Goal: Use online tool/utility: Utilize a website feature to perform a specific function

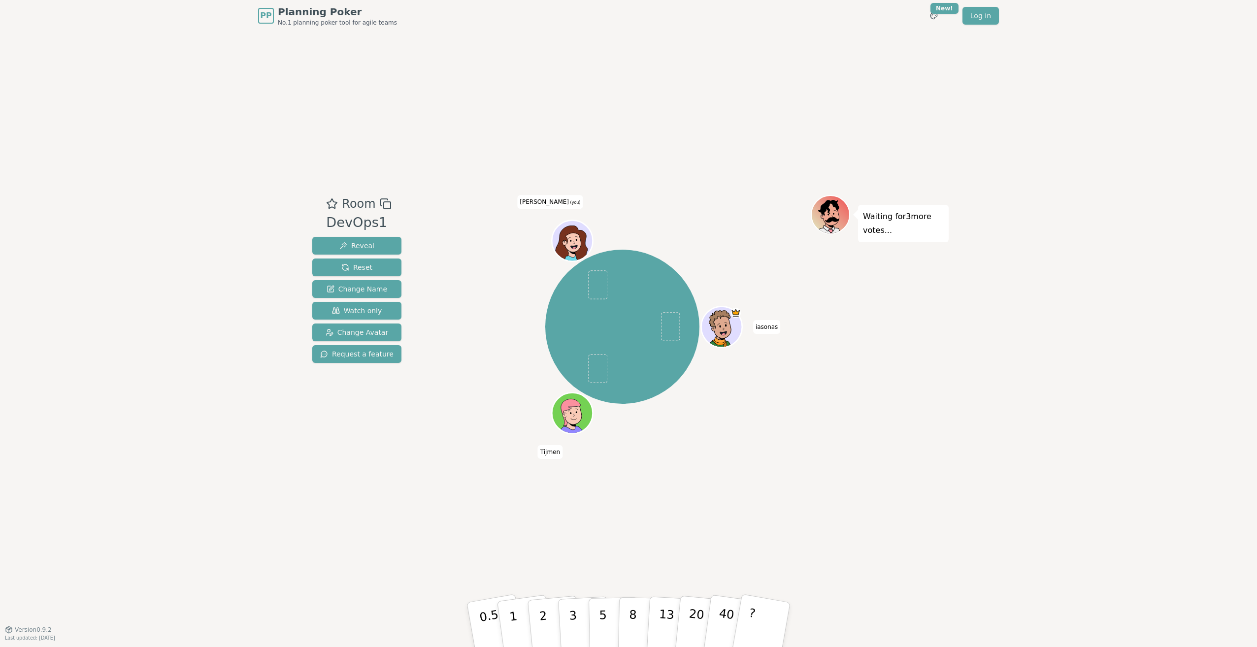
click at [580, 239] on icon at bounding box center [574, 240] width 40 height 4
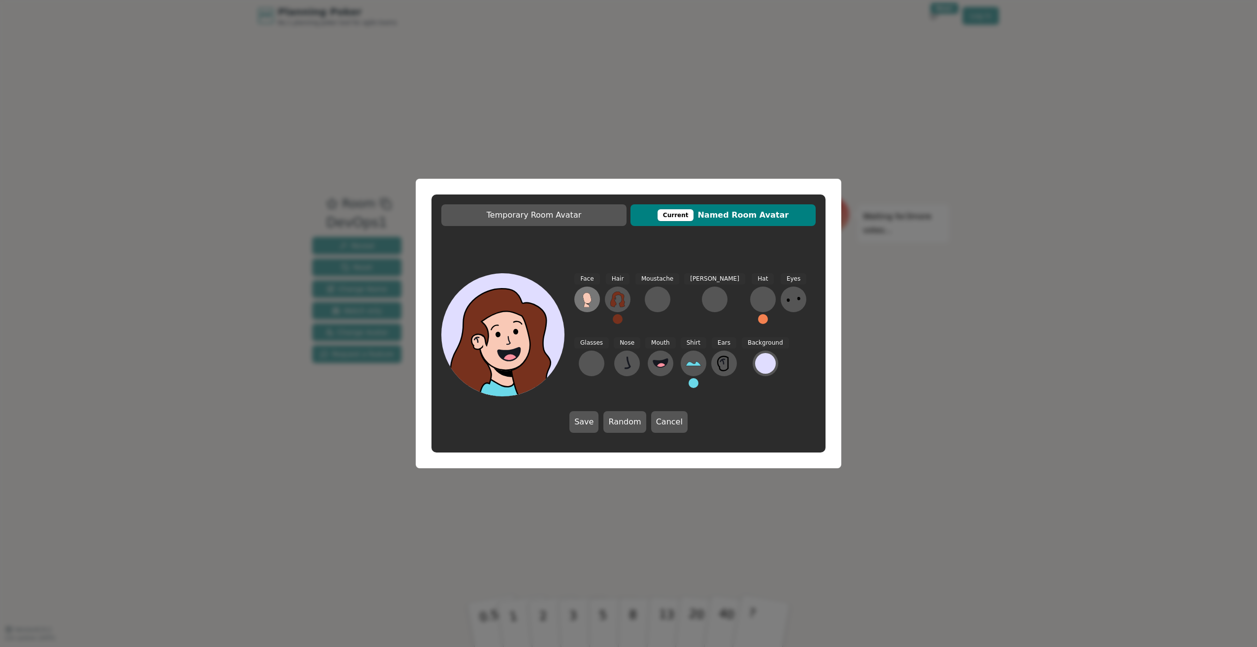
click at [589, 303] on ellipse at bounding box center [588, 301] width 6 height 5
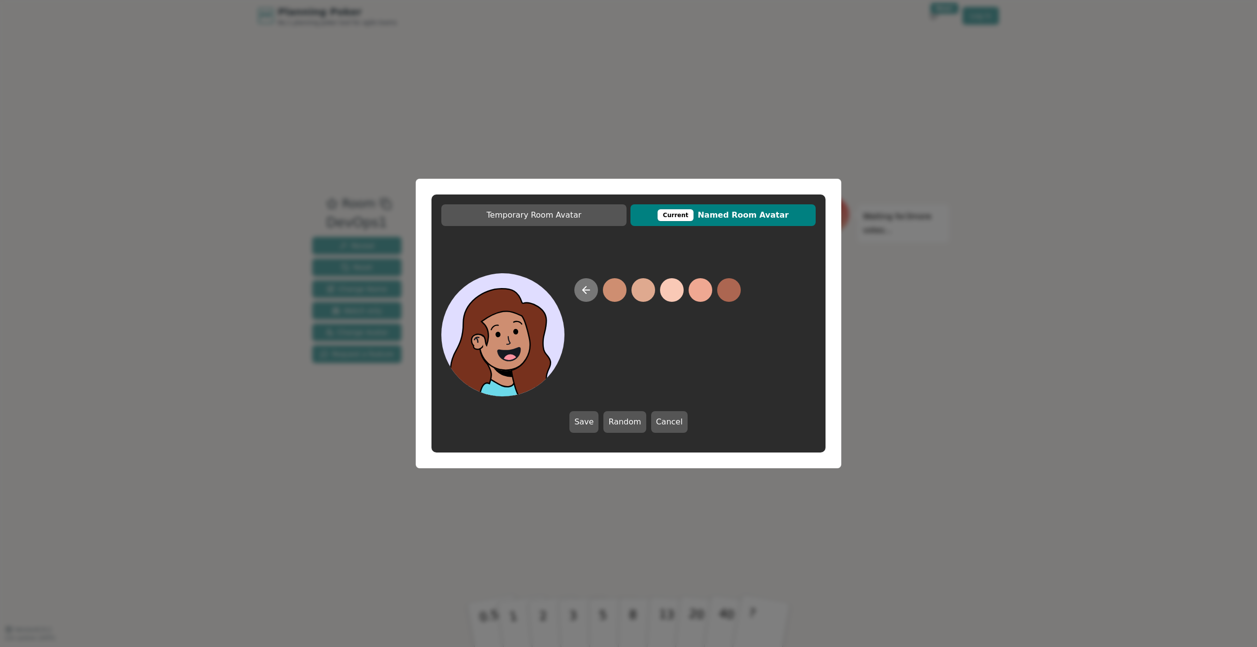
click at [579, 290] on button at bounding box center [586, 290] width 24 height 24
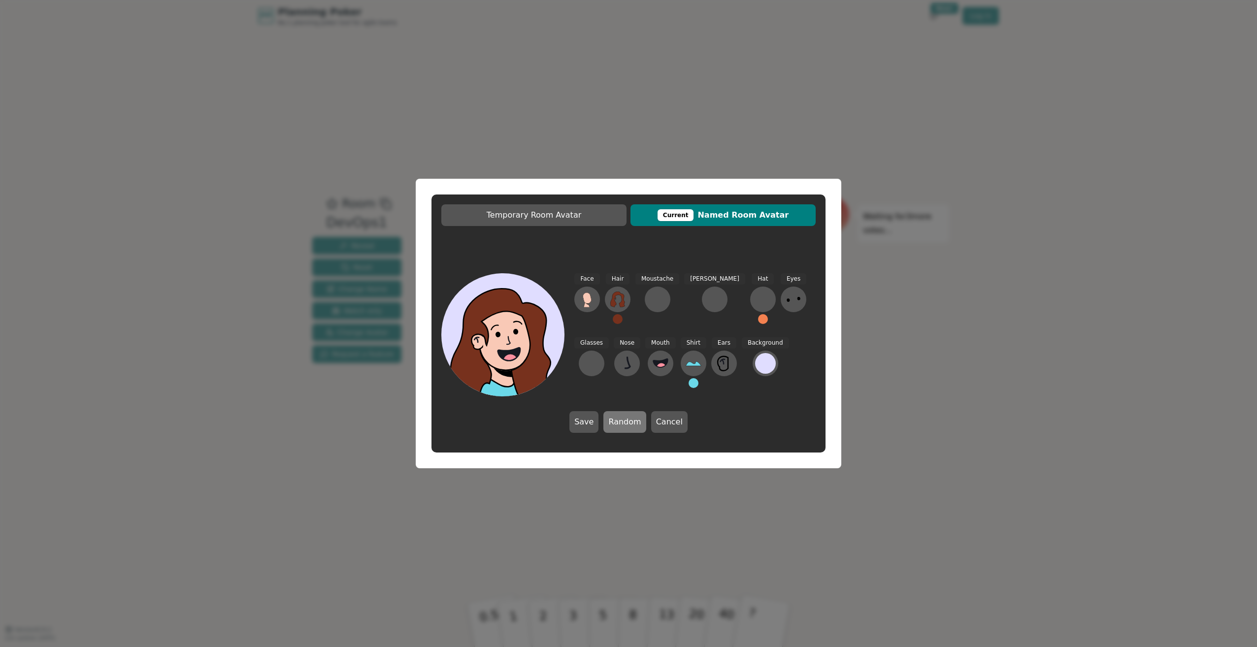
click at [630, 419] on button "Random" at bounding box center [624, 422] width 42 height 22
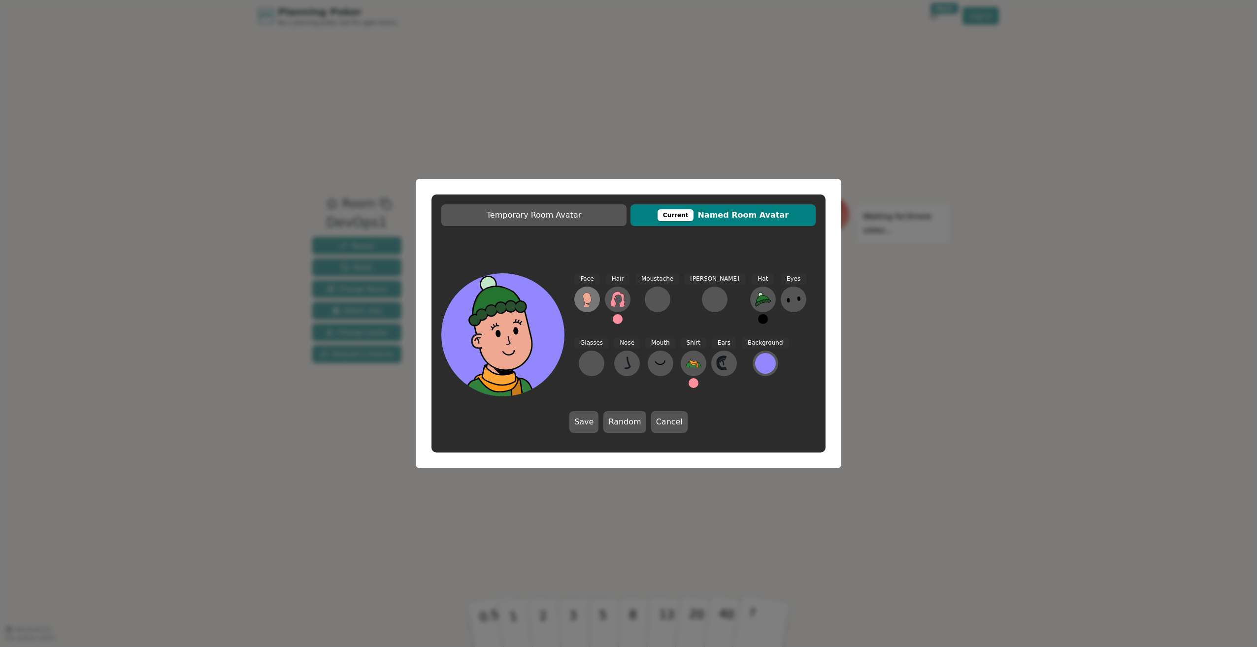
click at [590, 301] on icon at bounding box center [586, 297] width 8 height 11
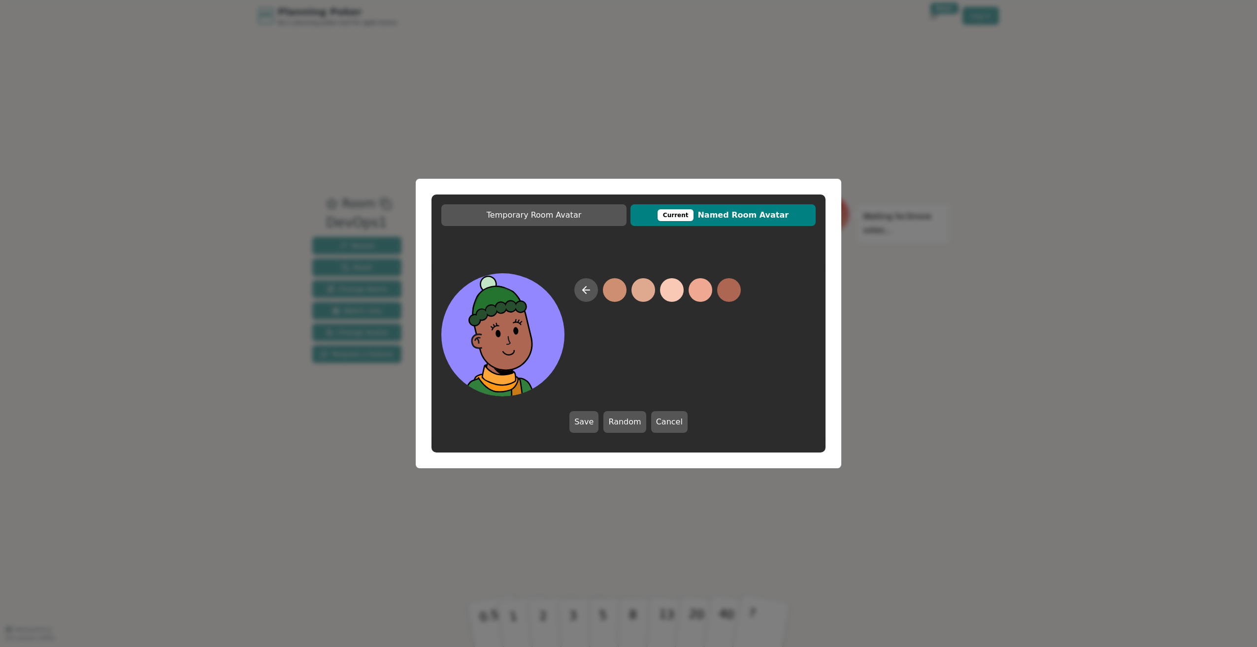
click at [728, 290] on button at bounding box center [729, 290] width 24 height 24
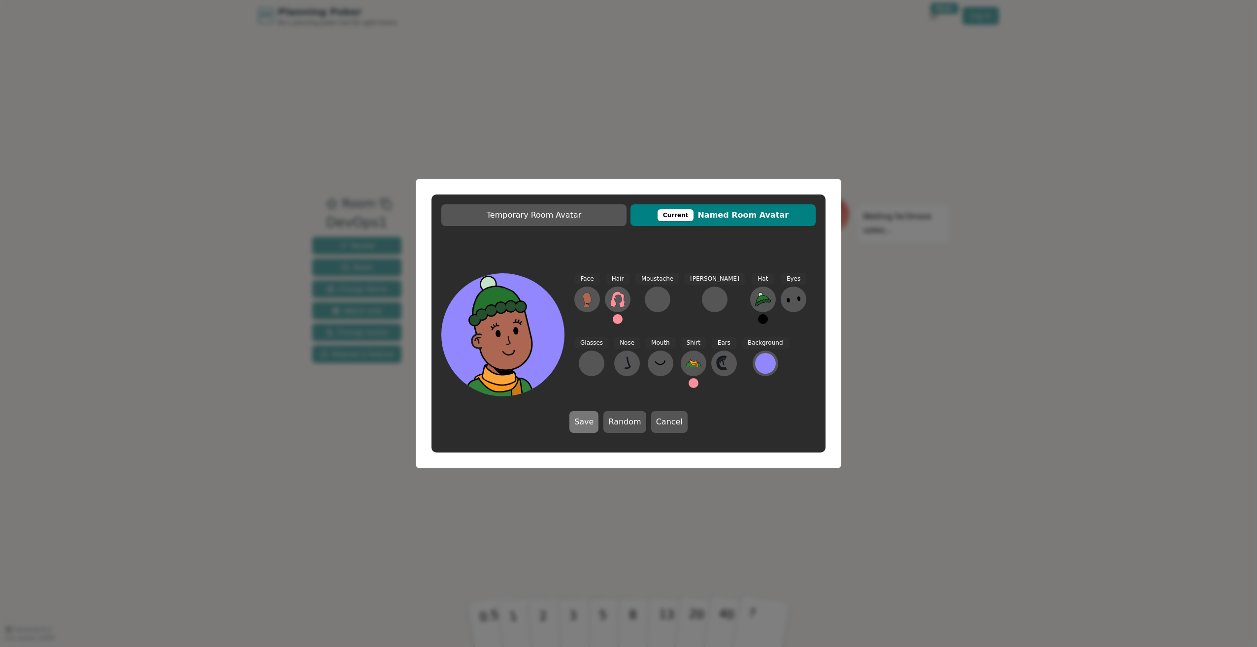
click at [588, 420] on button "Save" at bounding box center [583, 422] width 29 height 22
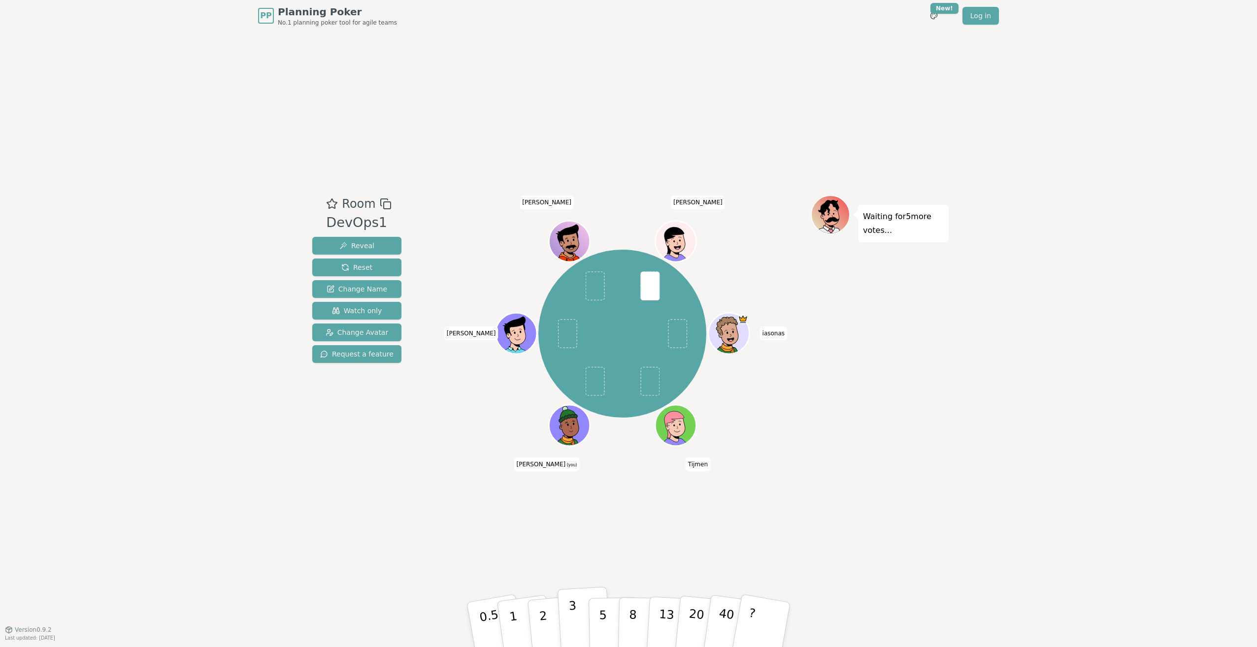
click at [574, 608] on p "3" at bounding box center [573, 626] width 11 height 54
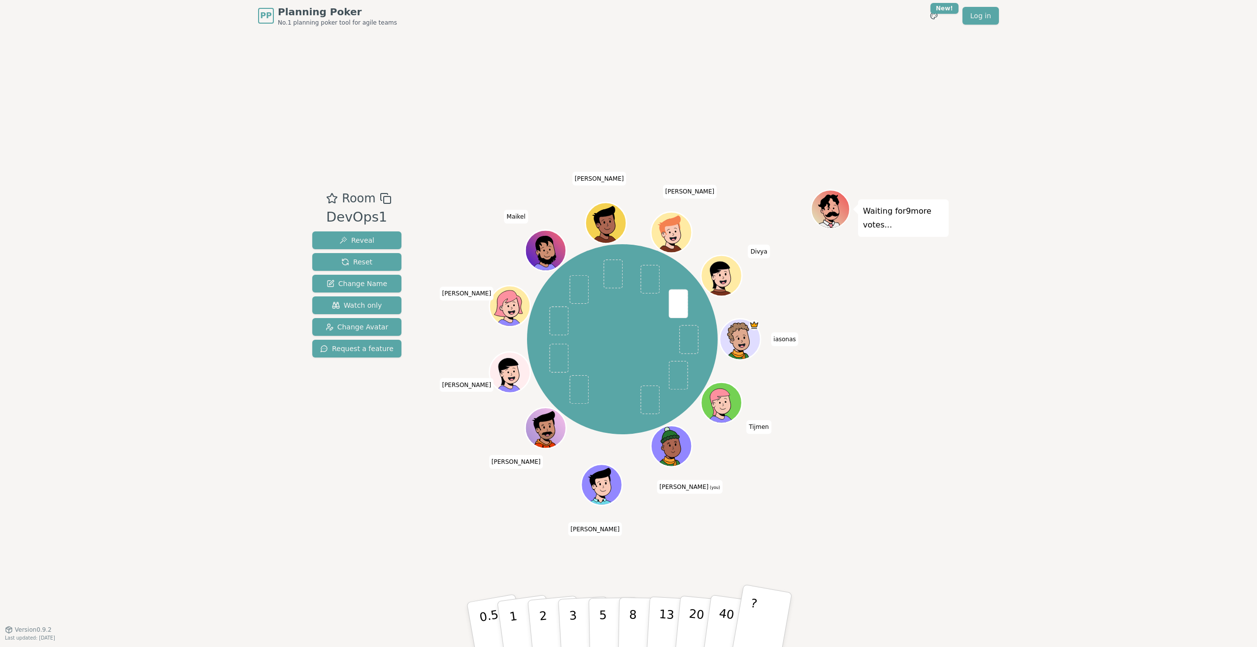
click at [776, 615] on button "?" at bounding box center [762, 624] width 62 height 81
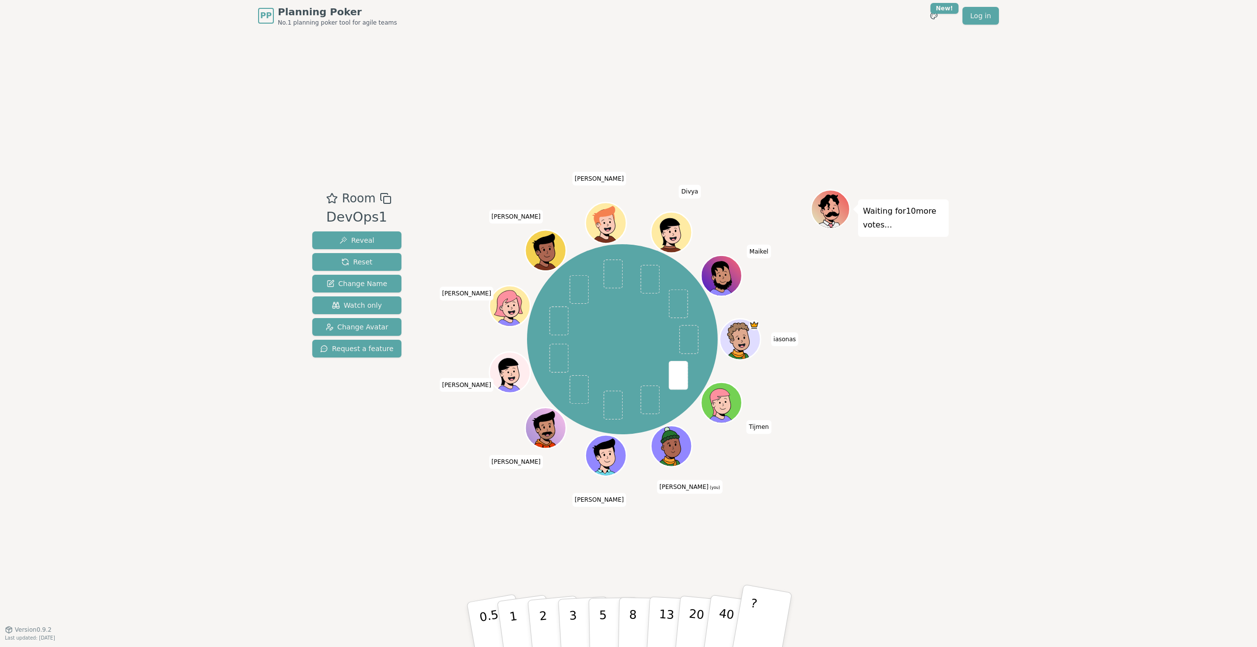
click at [766, 622] on button "?" at bounding box center [762, 624] width 62 height 81
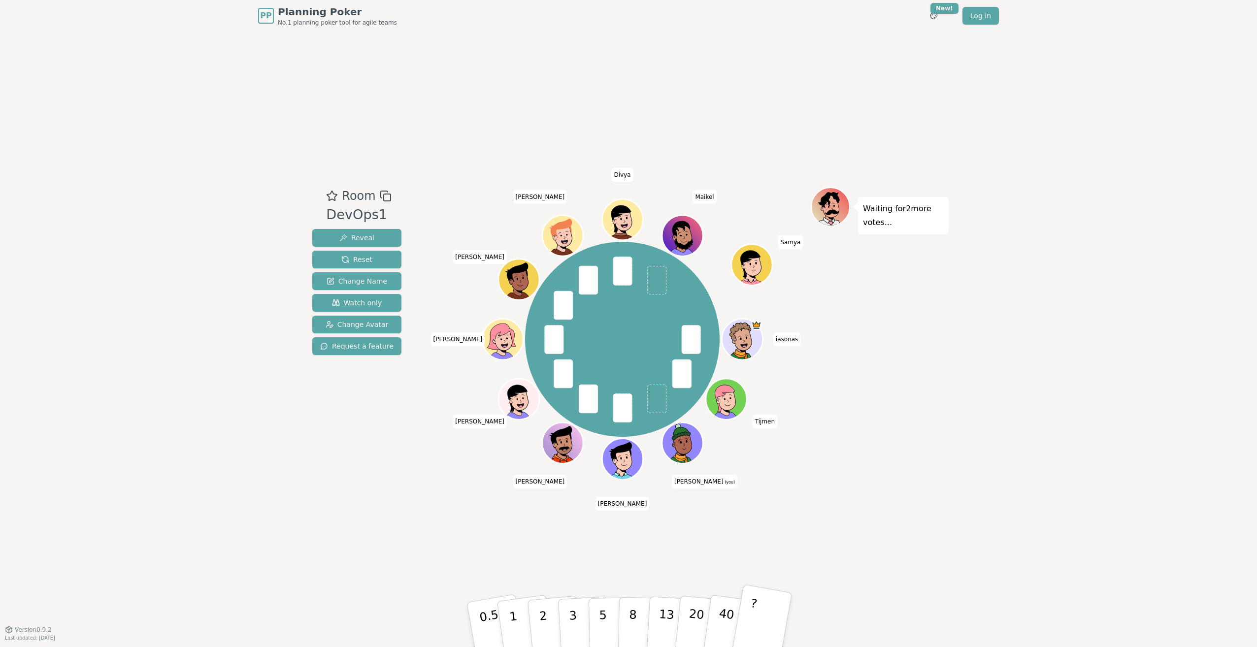
click at [757, 619] on button "?" at bounding box center [762, 624] width 62 height 81
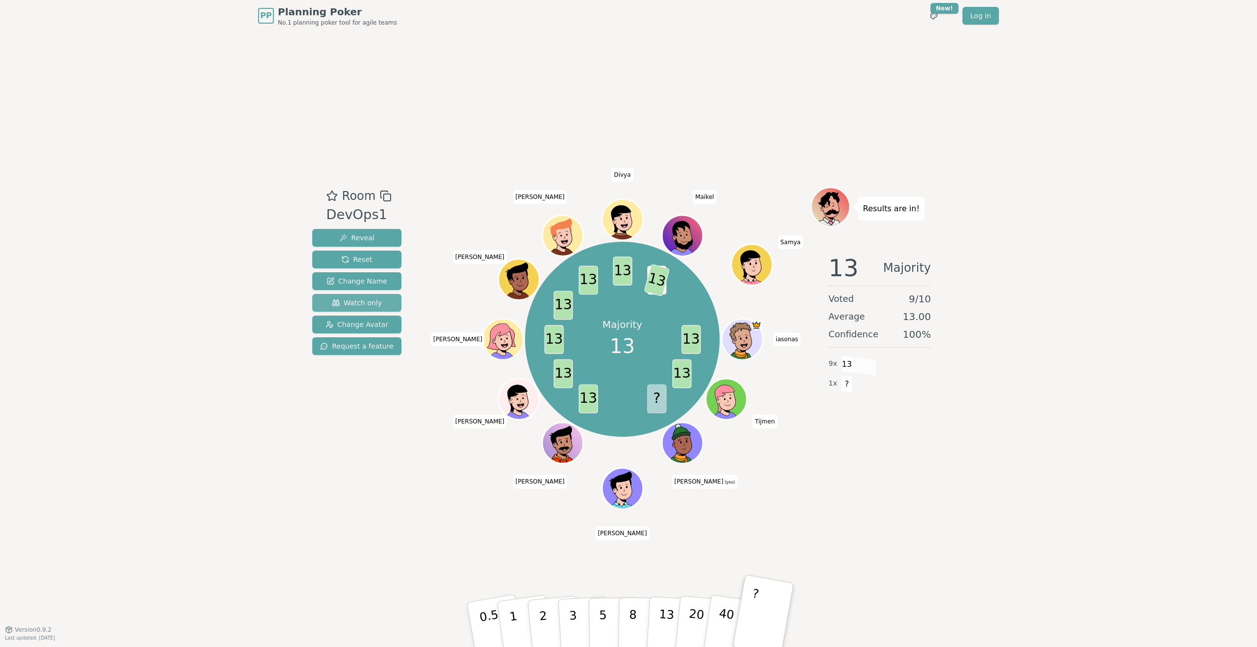
click at [375, 299] on span "Watch only" at bounding box center [357, 303] width 50 height 10
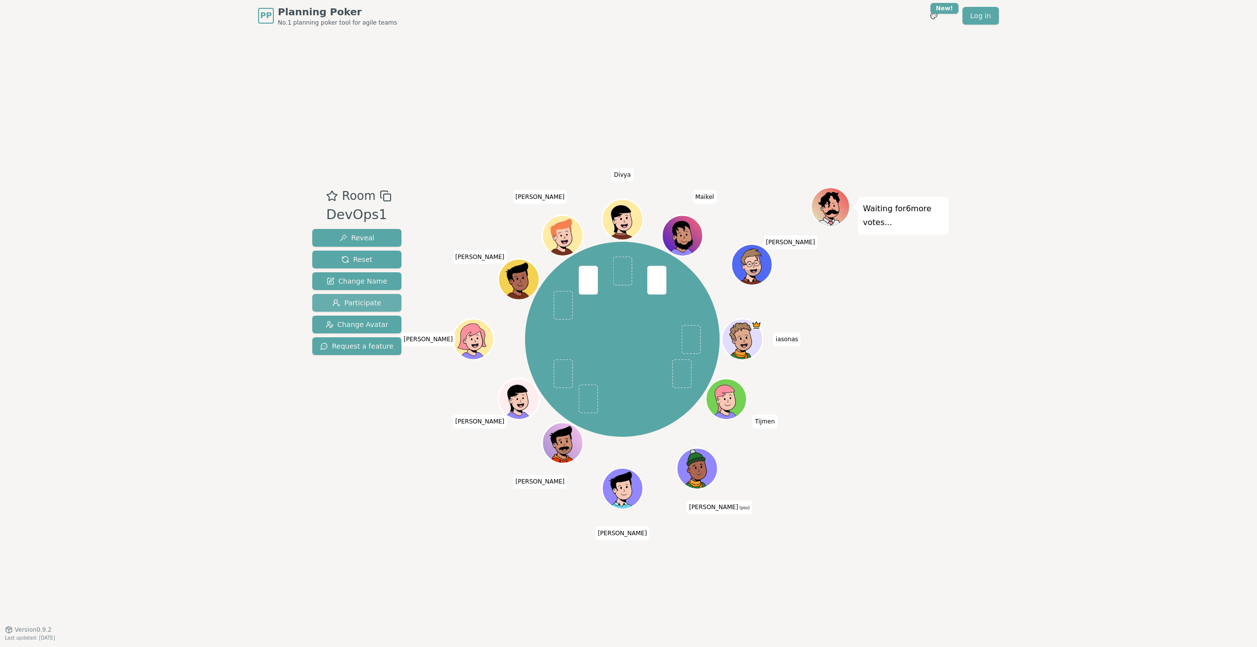
click at [369, 302] on span "Participate" at bounding box center [356, 303] width 49 height 10
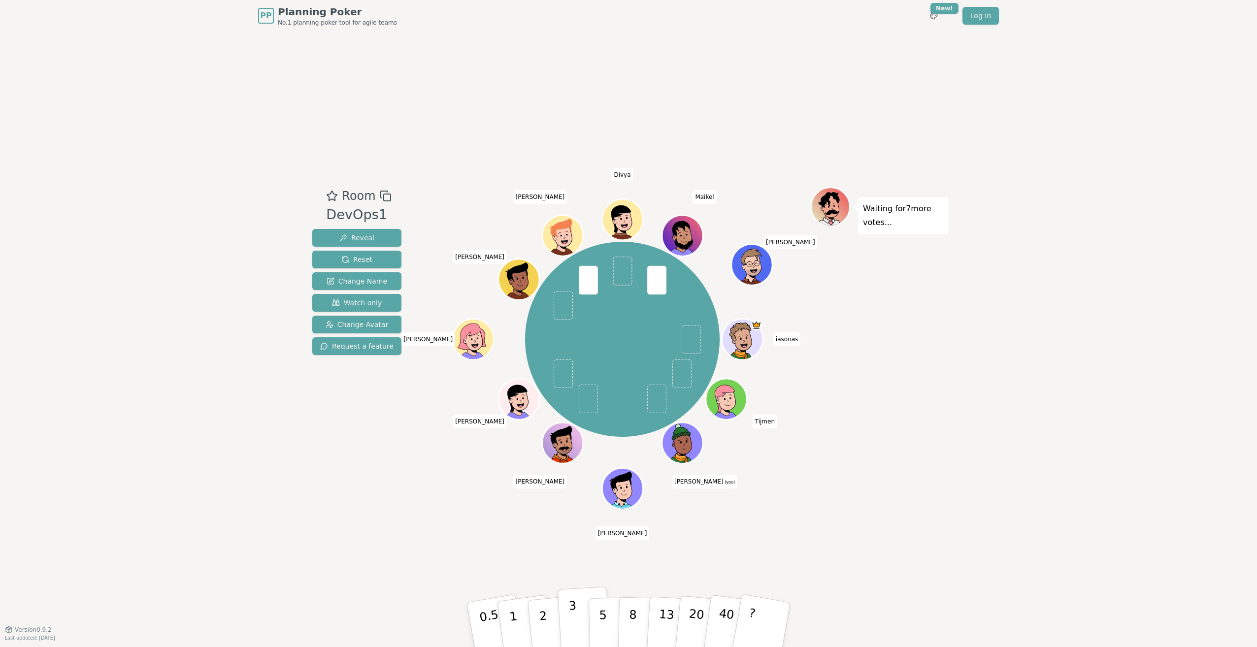
click at [578, 618] on button "3" at bounding box center [584, 624] width 54 height 77
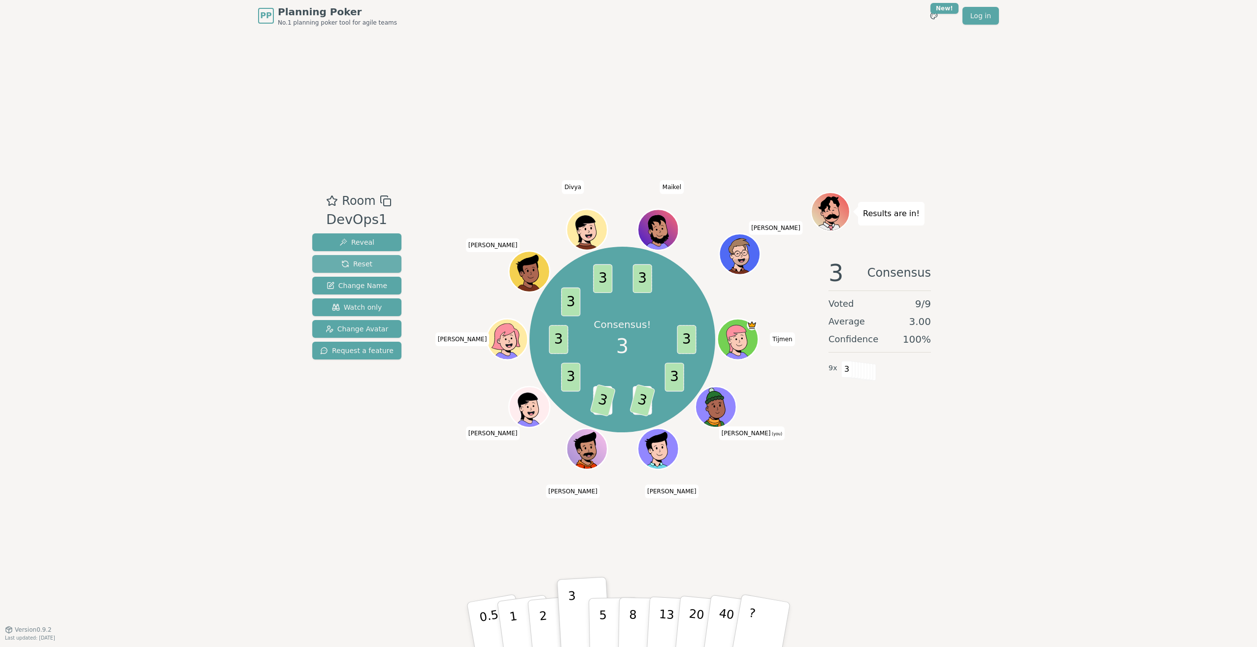
click at [370, 262] on button "Reset" at bounding box center [356, 264] width 89 height 18
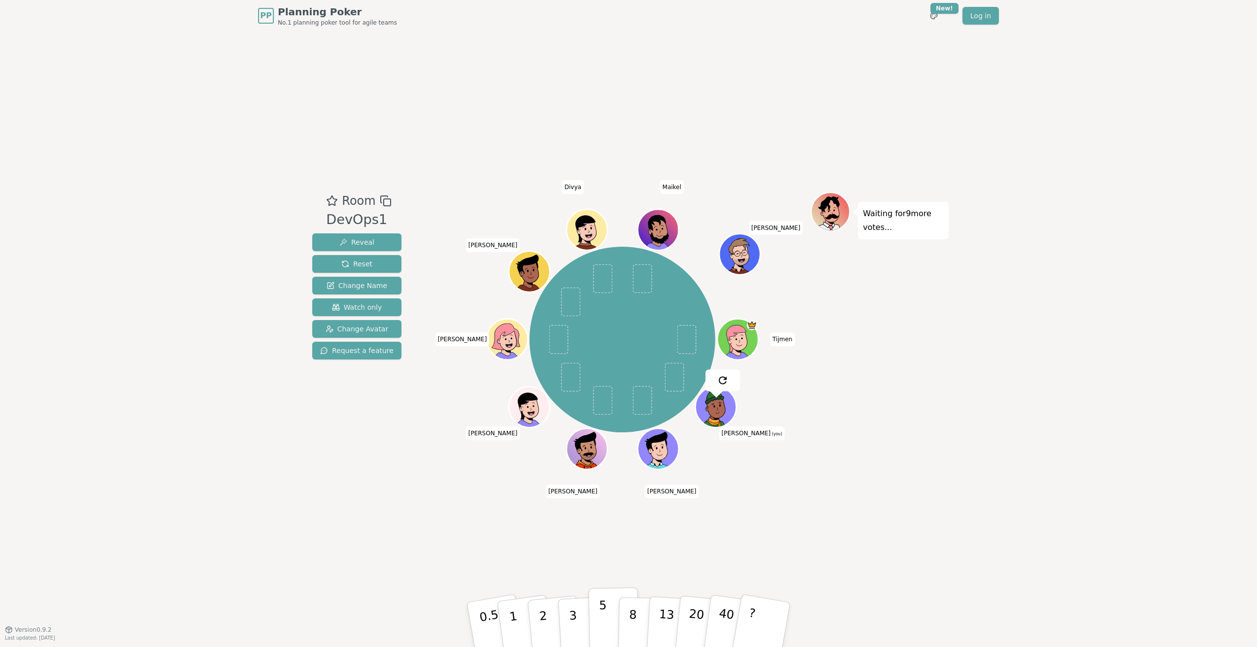
click at [604, 619] on p "5" at bounding box center [603, 624] width 8 height 53
click at [364, 266] on span "Reset" at bounding box center [356, 264] width 31 height 10
click at [602, 617] on p "5" at bounding box center [603, 624] width 8 height 53
click at [634, 613] on p "8" at bounding box center [632, 624] width 8 height 53
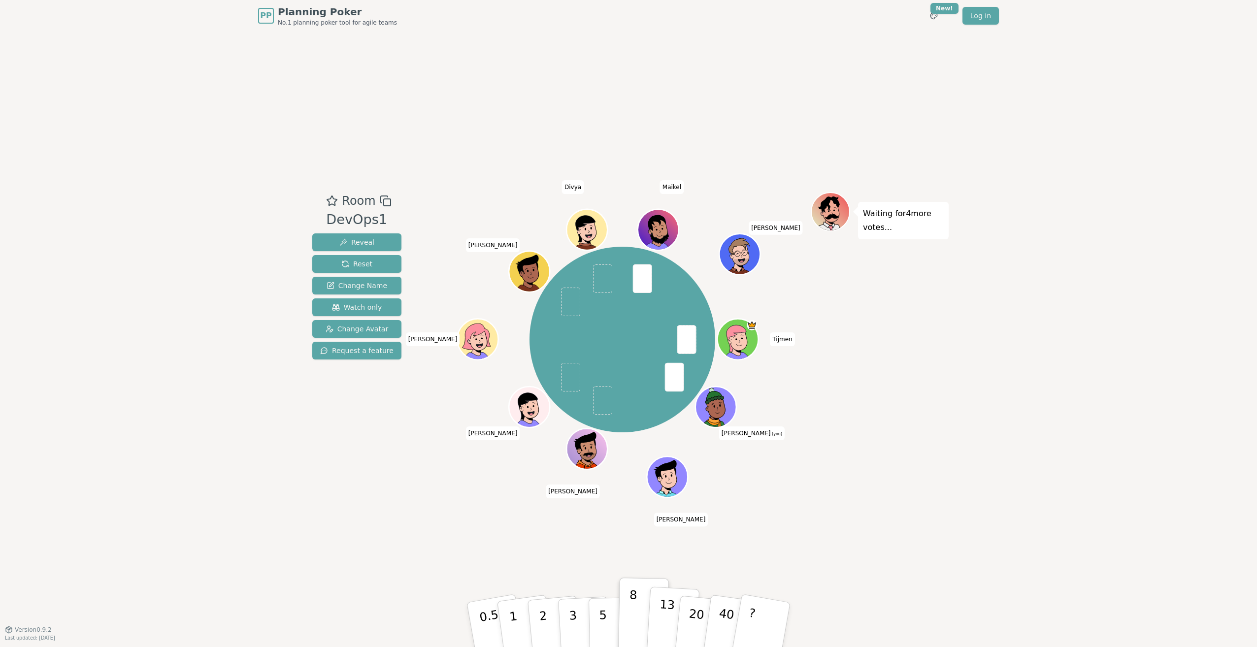
click at [665, 614] on p "13" at bounding box center [666, 624] width 18 height 54
